Goal: Information Seeking & Learning: Learn about a topic

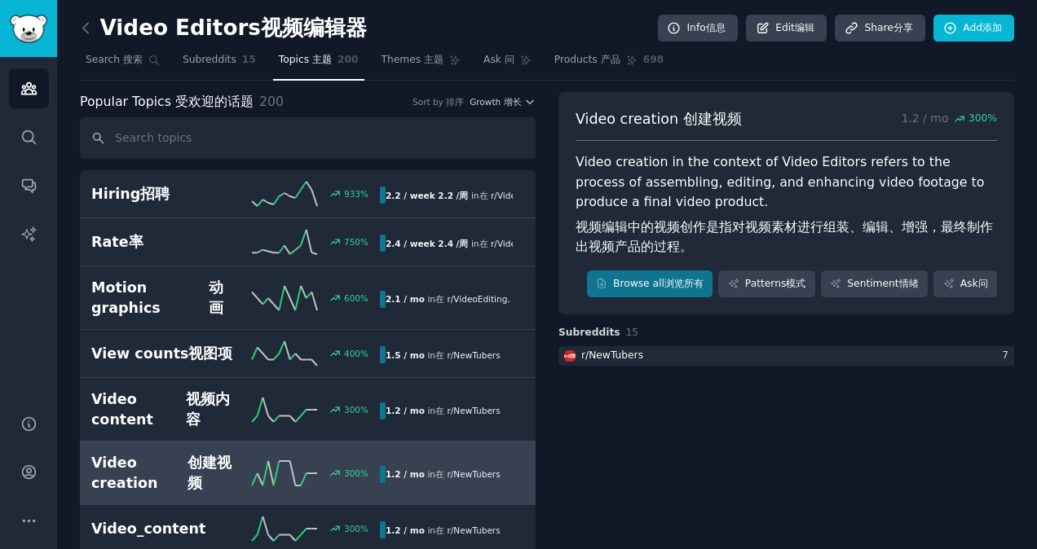
click at [87, 30] on icon at bounding box center [85, 28] width 17 height 17
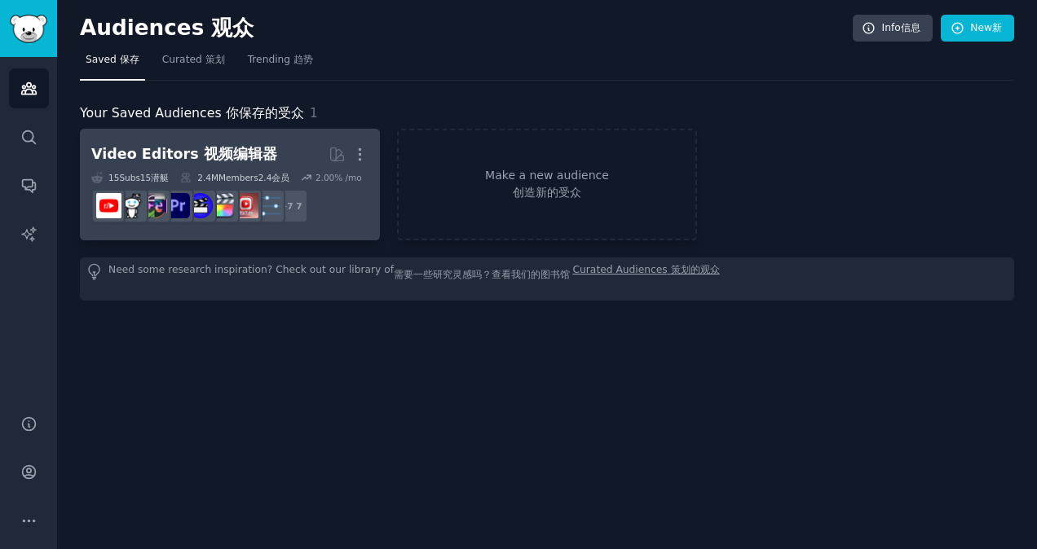
click at [233, 150] on font "视频编辑器" at bounding box center [240, 154] width 73 height 16
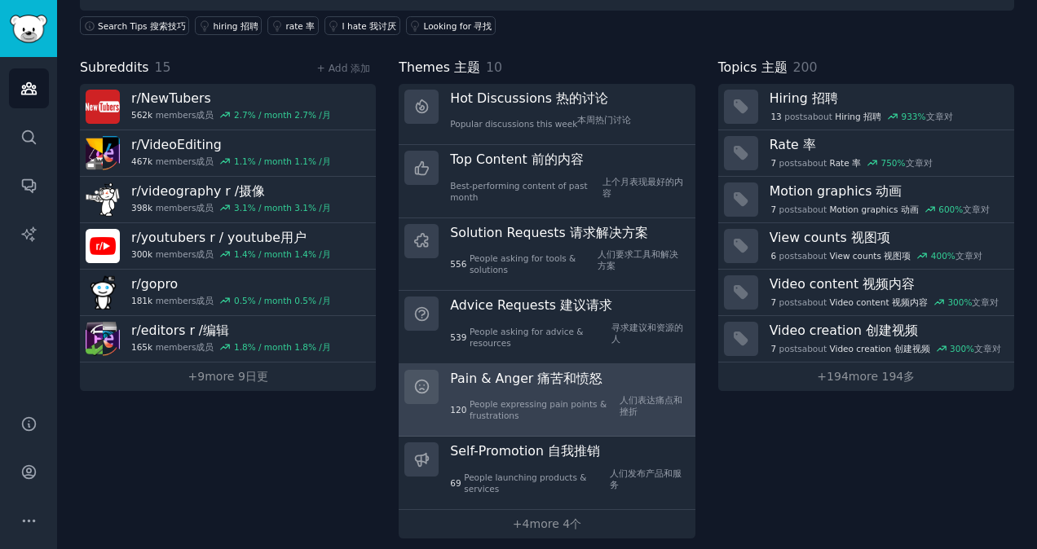
click at [537, 383] on font "痛苦和愤怒" at bounding box center [569, 378] width 65 height 15
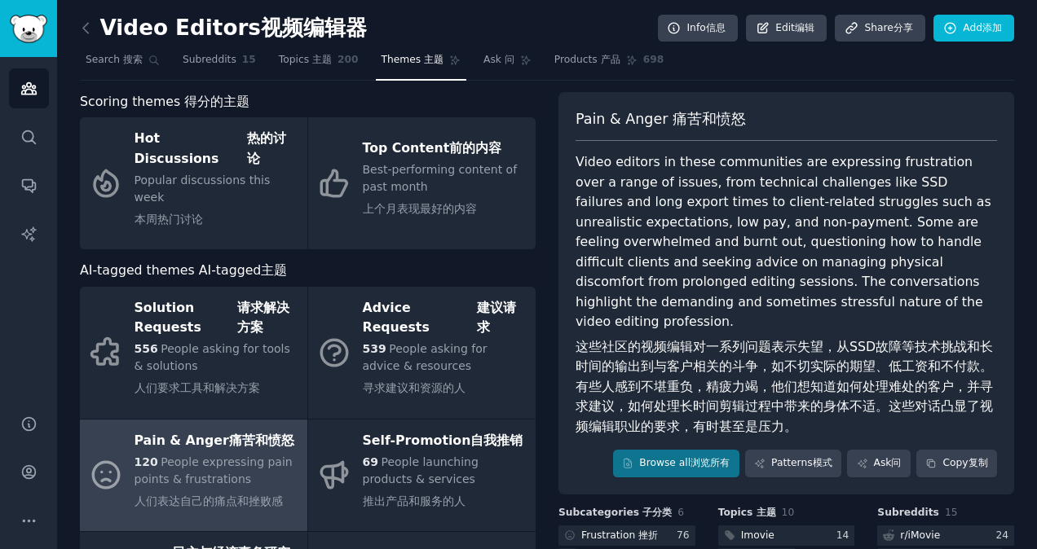
scroll to position [229, 0]
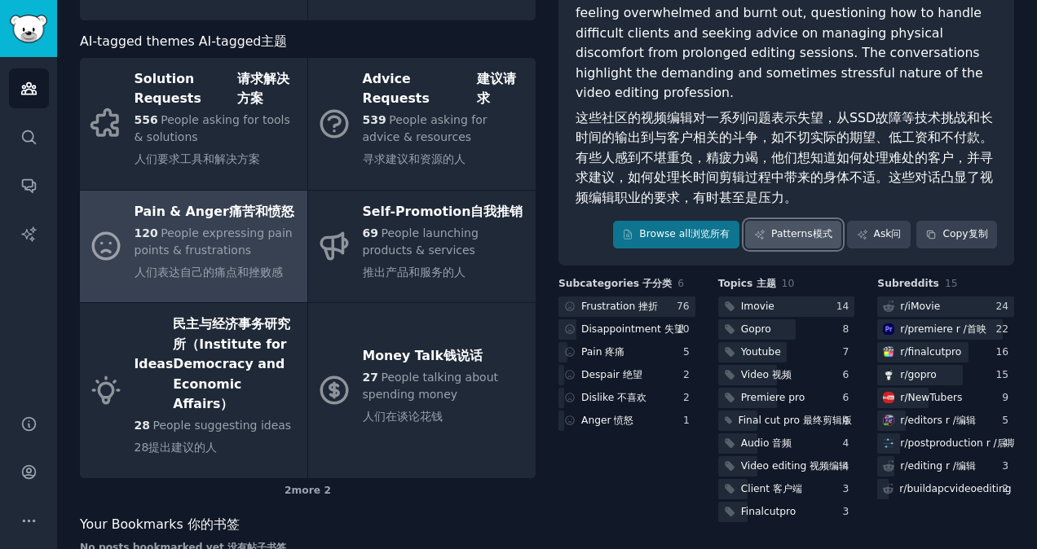
click at [791, 221] on link "Patterns 模式" at bounding box center [793, 235] width 96 height 28
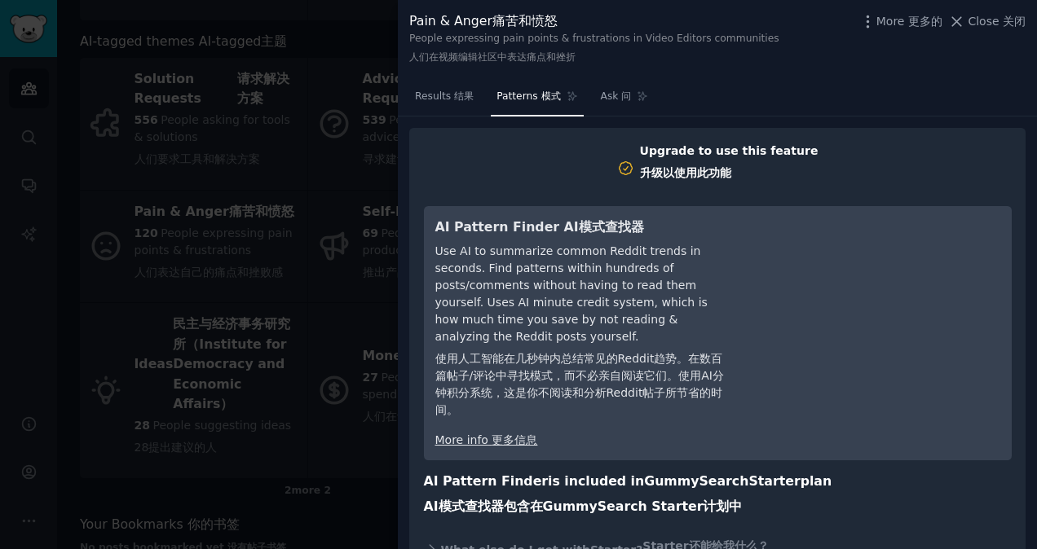
click at [330, 130] on div at bounding box center [518, 274] width 1037 height 549
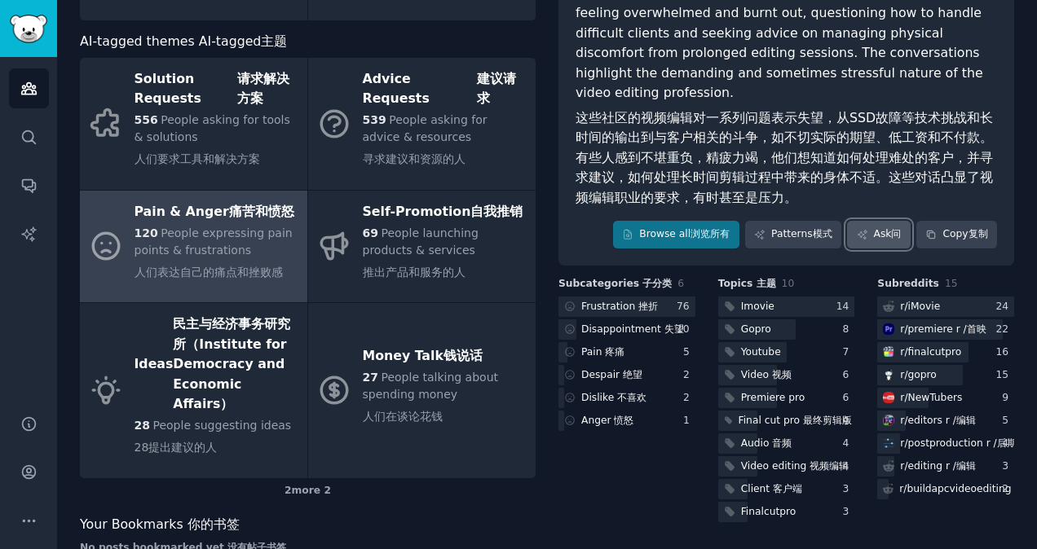
click at [892, 228] on font "问" at bounding box center [896, 233] width 10 height 11
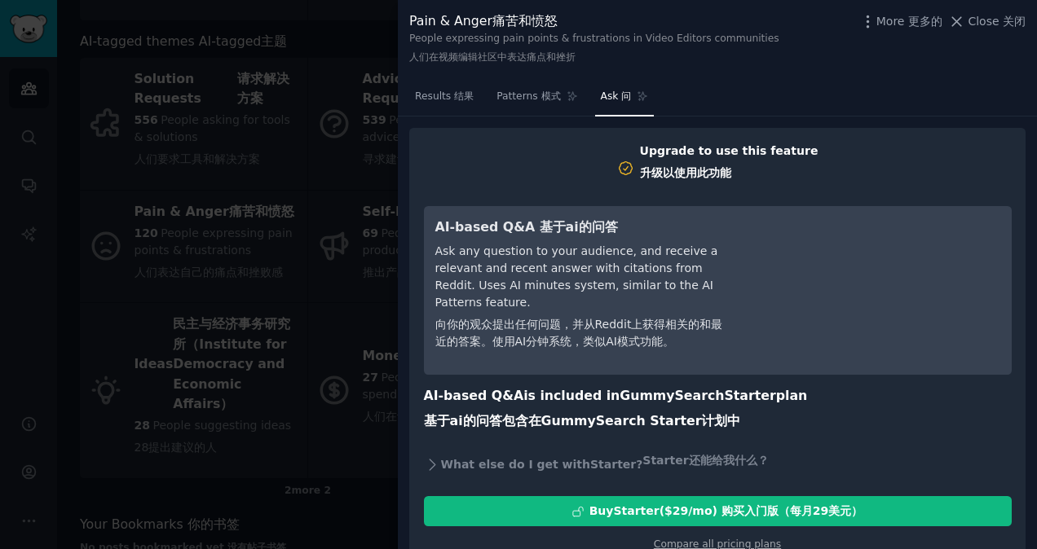
click at [241, 208] on div at bounding box center [518, 274] width 1037 height 549
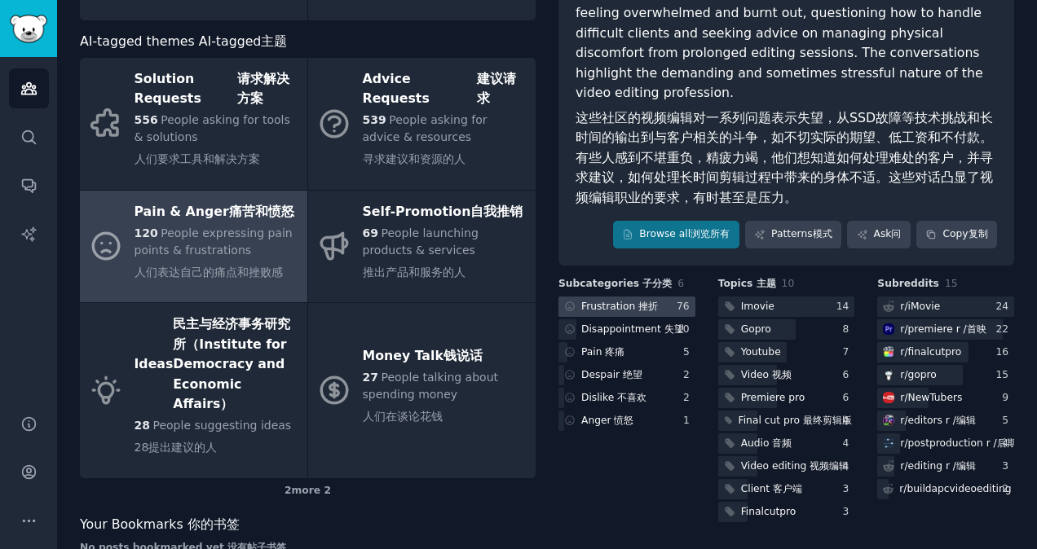
click at [635, 301] on font at bounding box center [636, 306] width 3 height 11
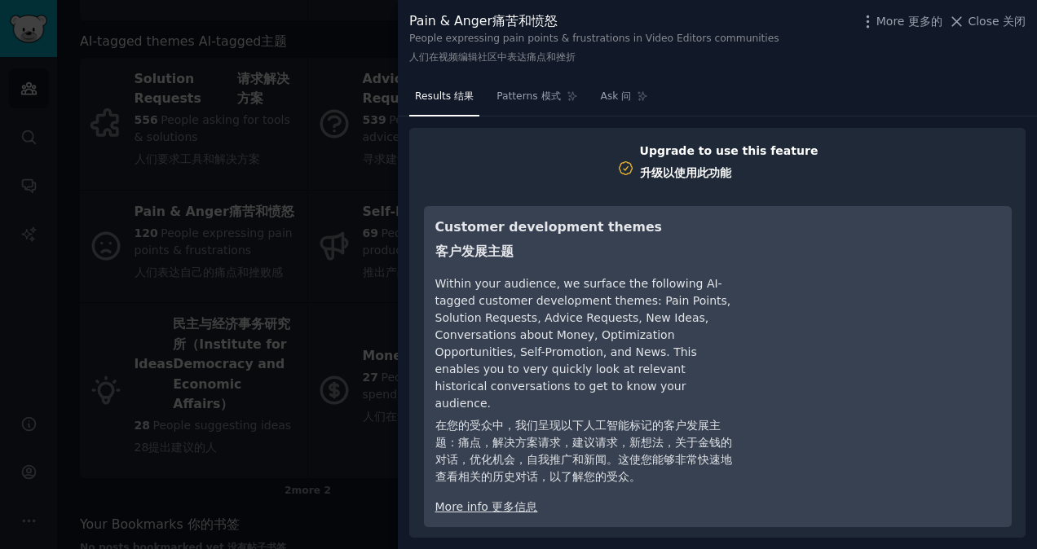
click at [302, 229] on div at bounding box center [518, 274] width 1037 height 549
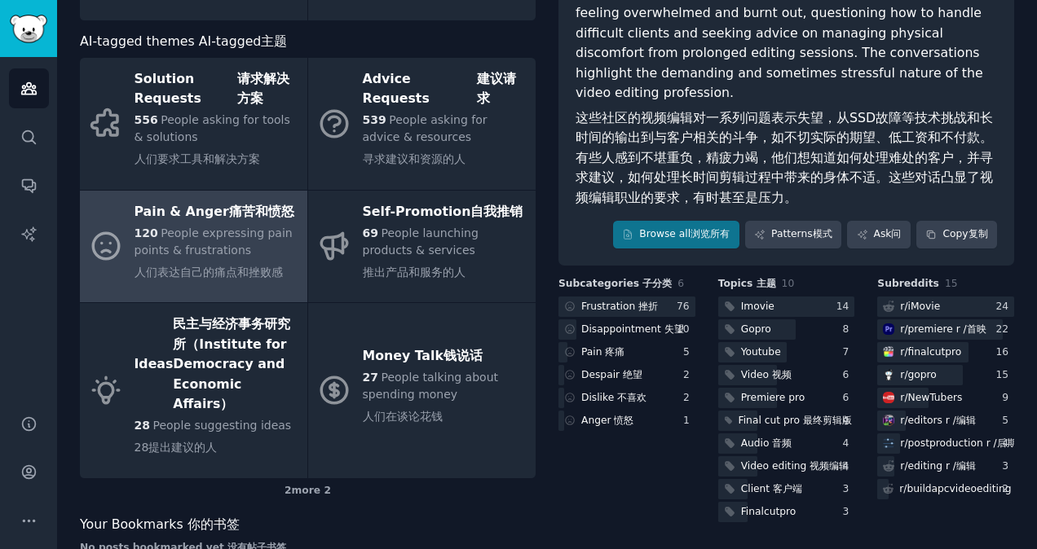
click at [212, 264] on font "人们表达自己的痛点和挫败感" at bounding box center [216, 272] width 165 height 17
click at [681, 223] on link "Browse all 浏览所有" at bounding box center [676, 235] width 126 height 28
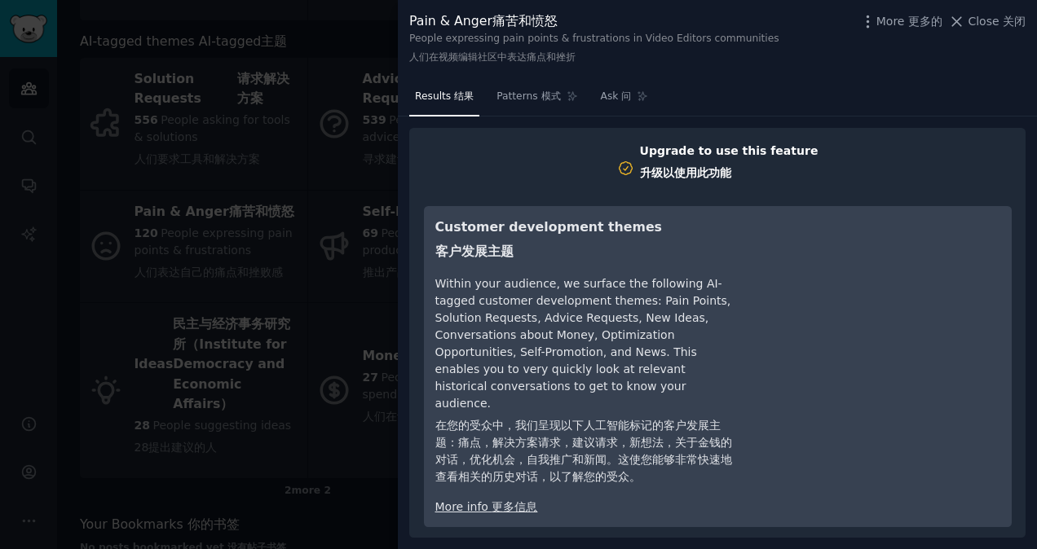
click at [340, 229] on div at bounding box center [518, 274] width 1037 height 549
